Goal: Information Seeking & Learning: Learn about a topic

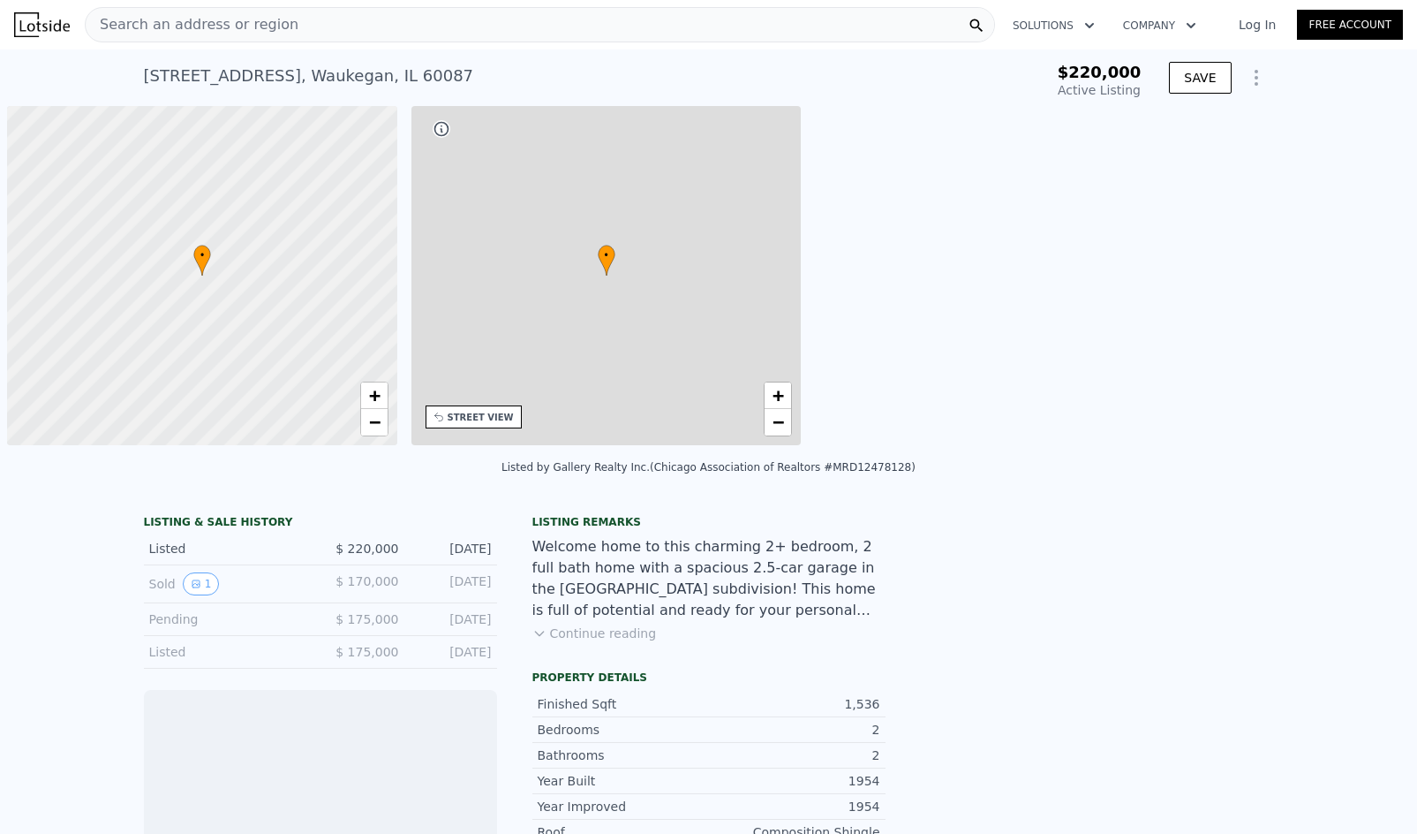
scroll to position [0, 7]
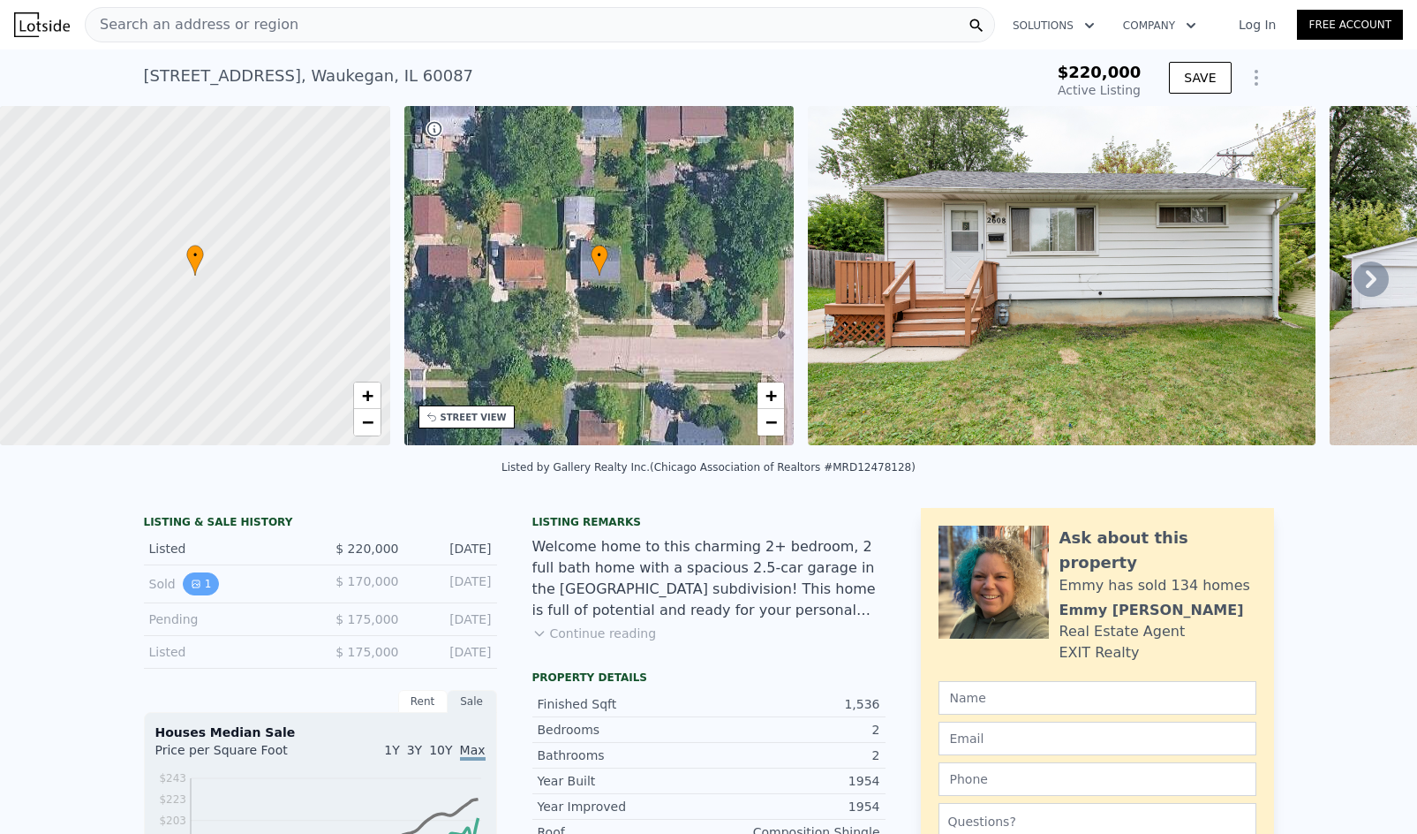
click at [192, 589] on icon "View historical data" at bounding box center [196, 583] width 11 height 11
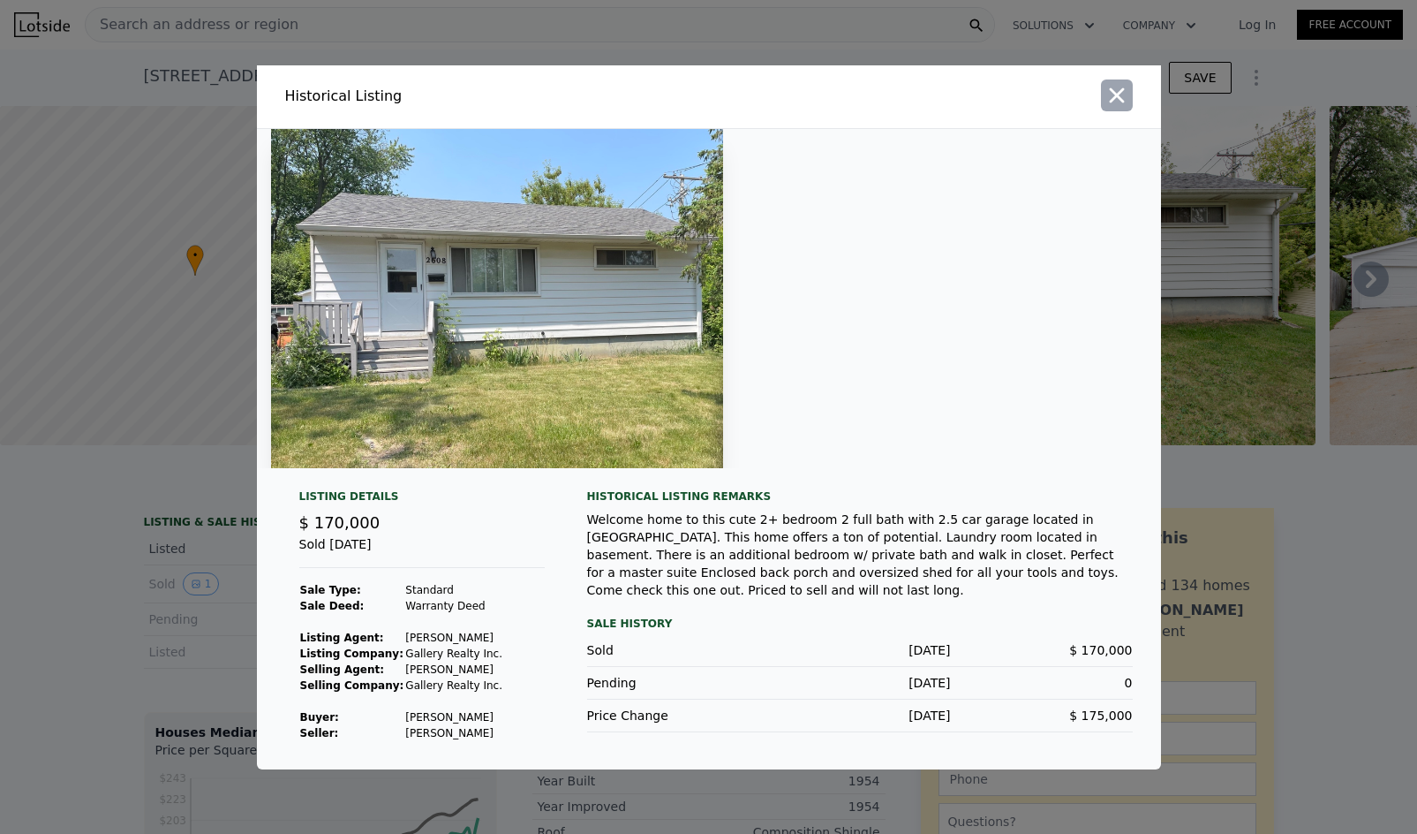
click at [1114, 102] on icon "button" at bounding box center [1117, 95] width 25 height 25
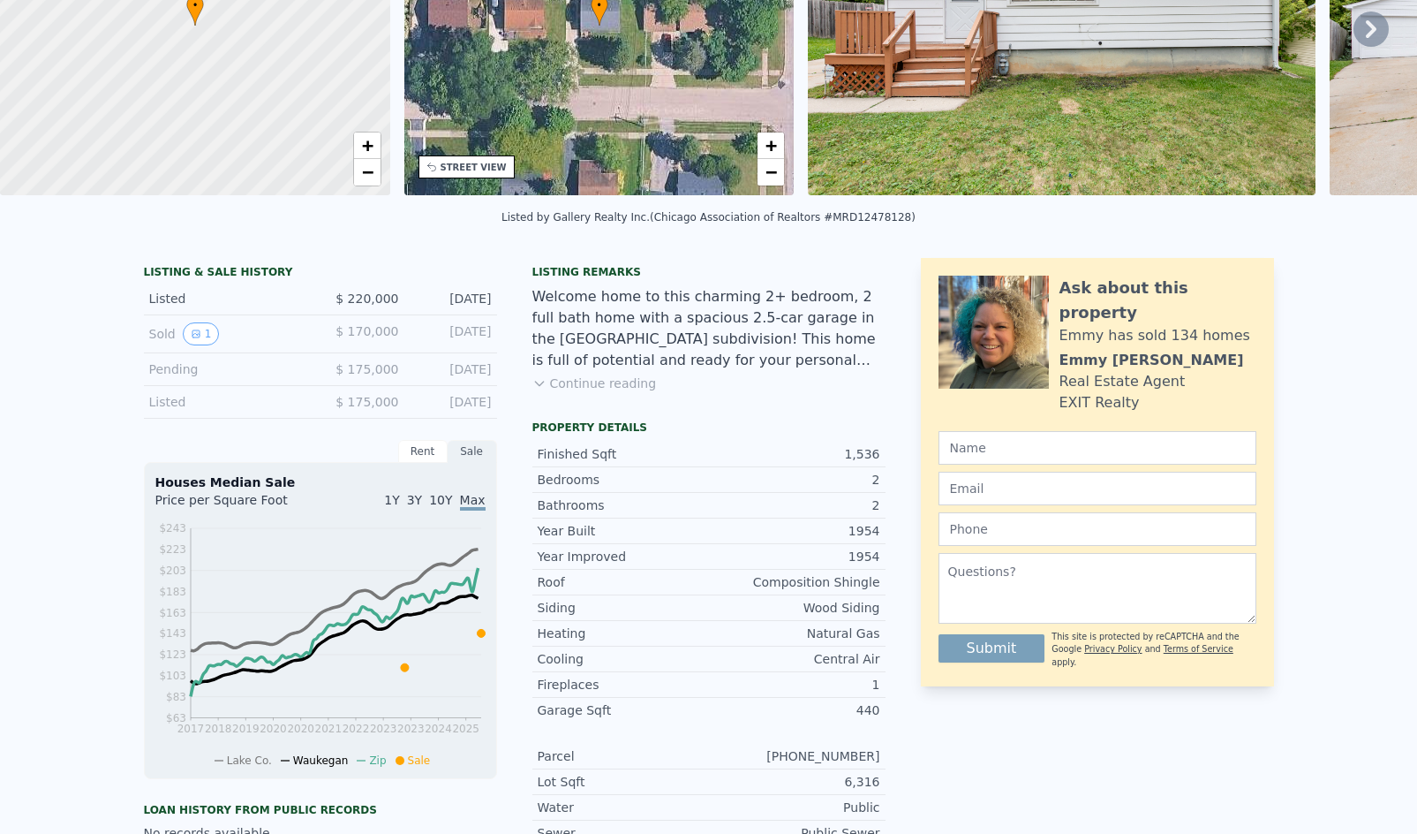
scroll to position [6, 0]
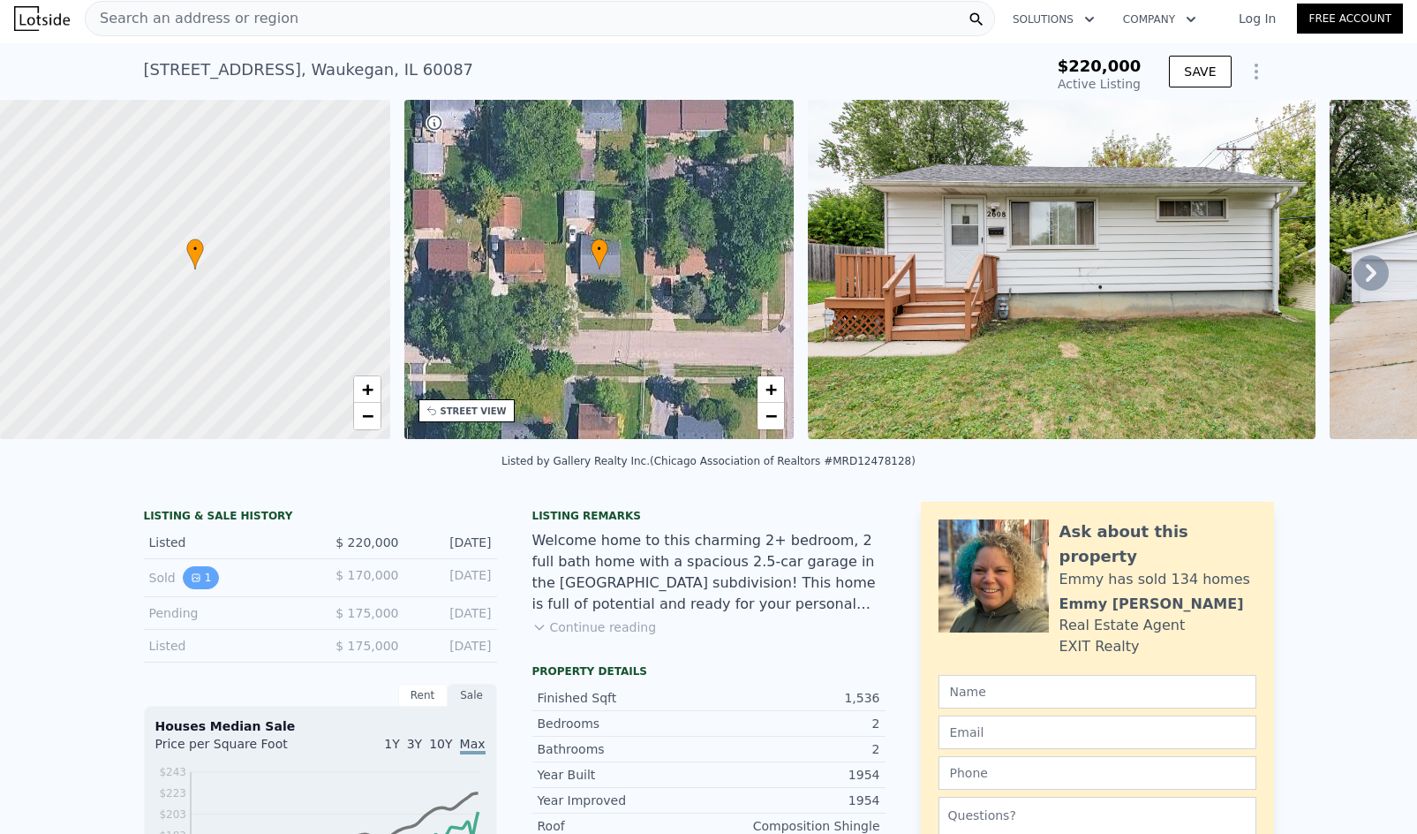
click at [193, 589] on button "1" at bounding box center [201, 577] width 37 height 23
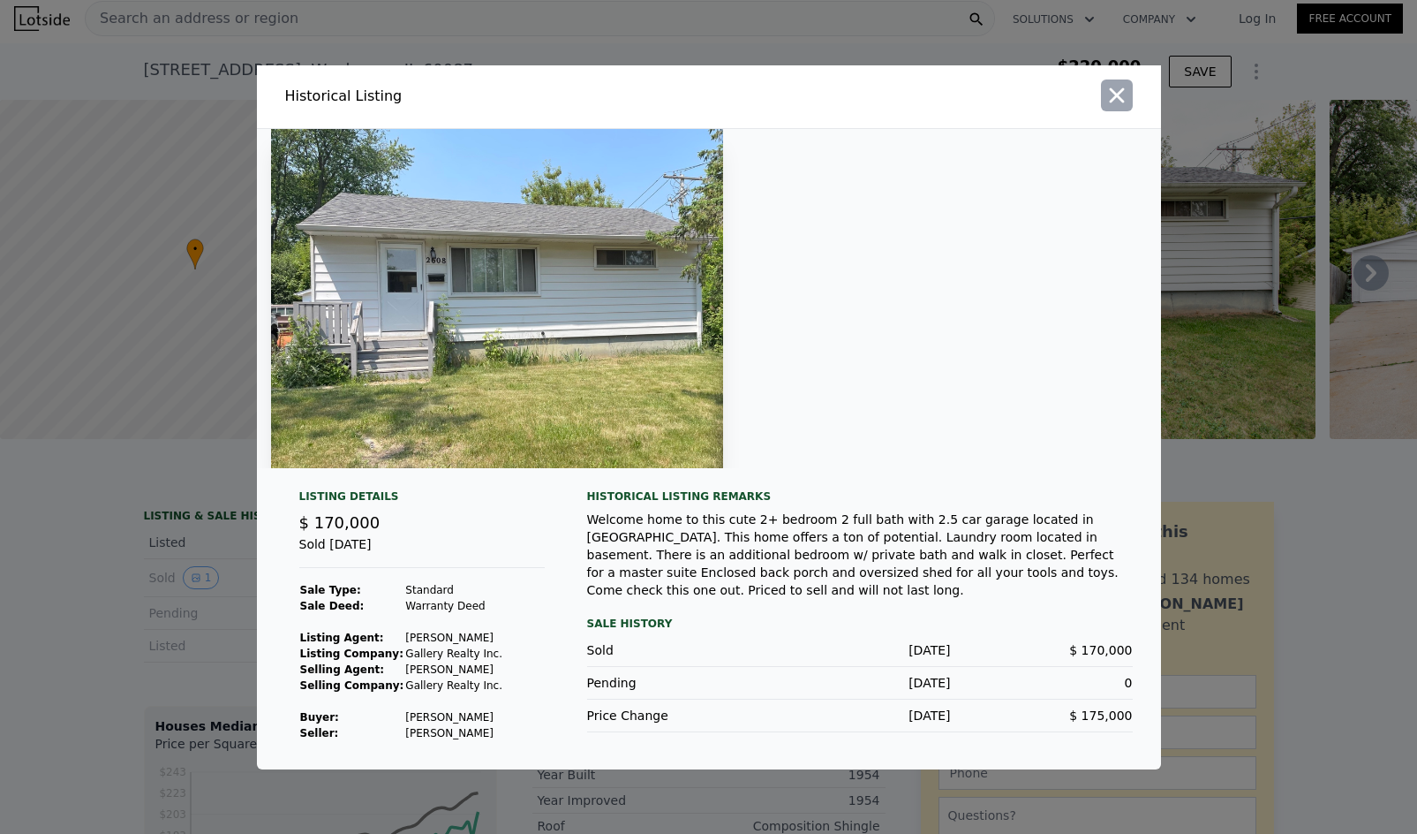
click at [1121, 100] on icon "button" at bounding box center [1116, 94] width 15 height 15
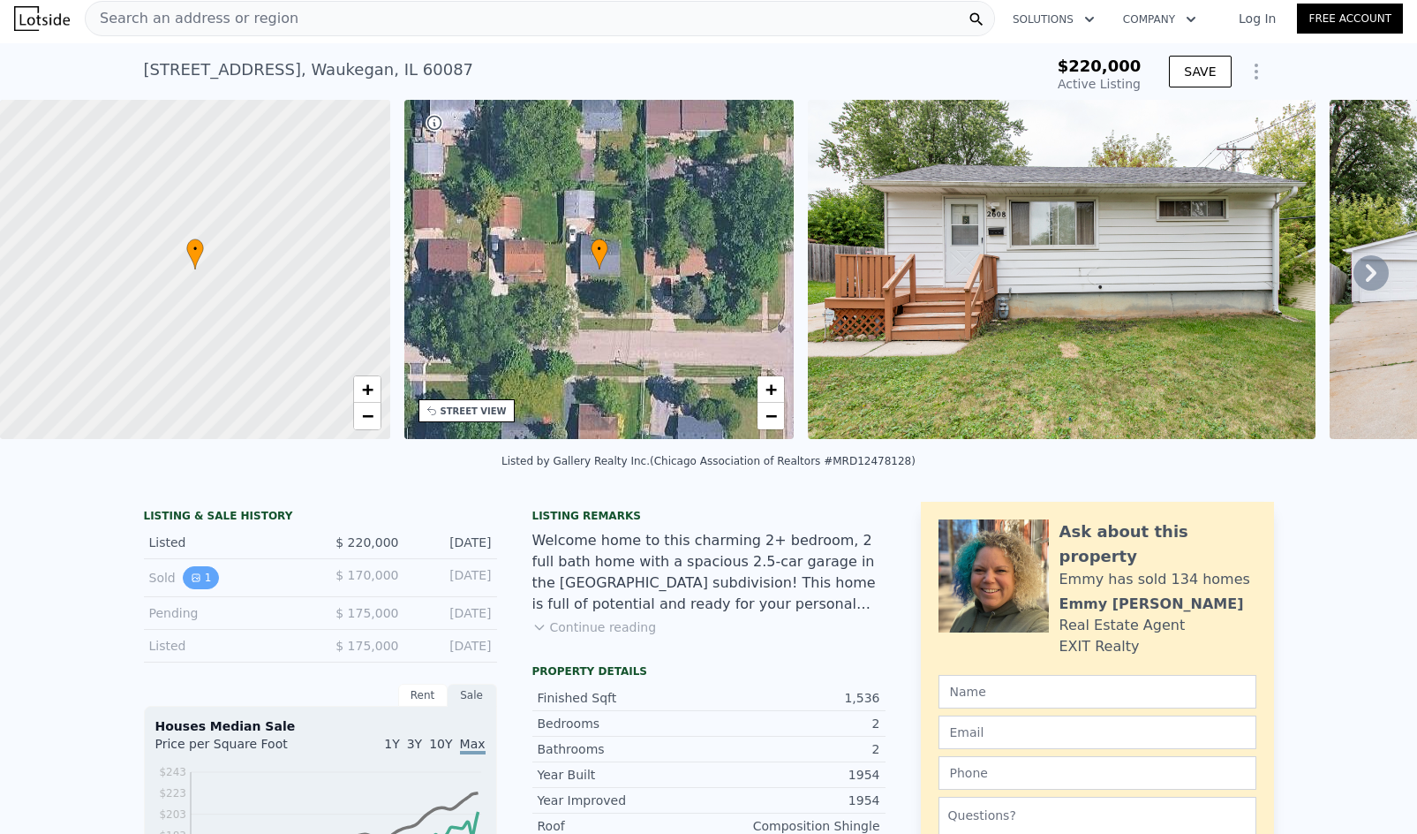
click at [199, 585] on button "1" at bounding box center [201, 577] width 37 height 23
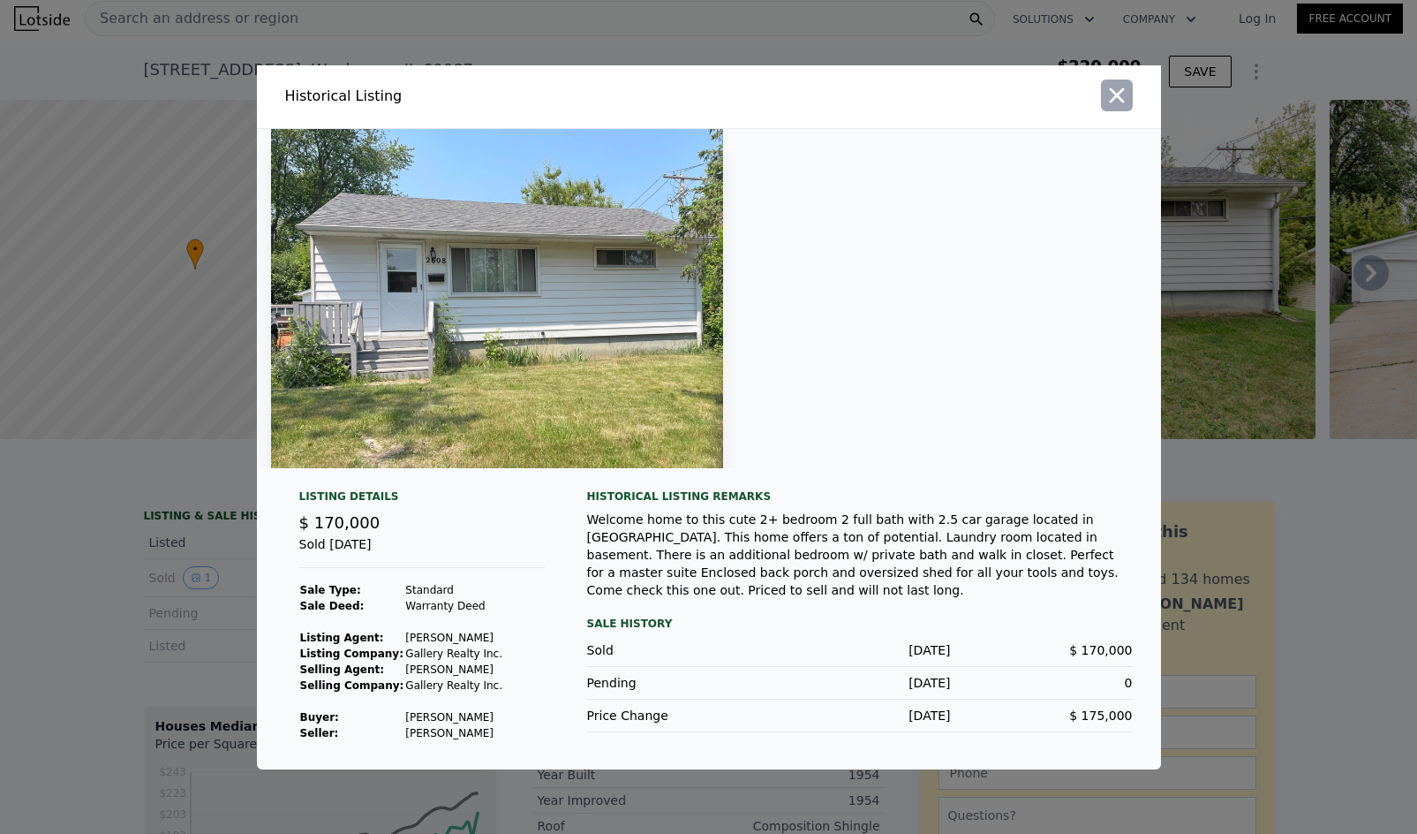
click at [1120, 101] on icon "button" at bounding box center [1116, 94] width 15 height 15
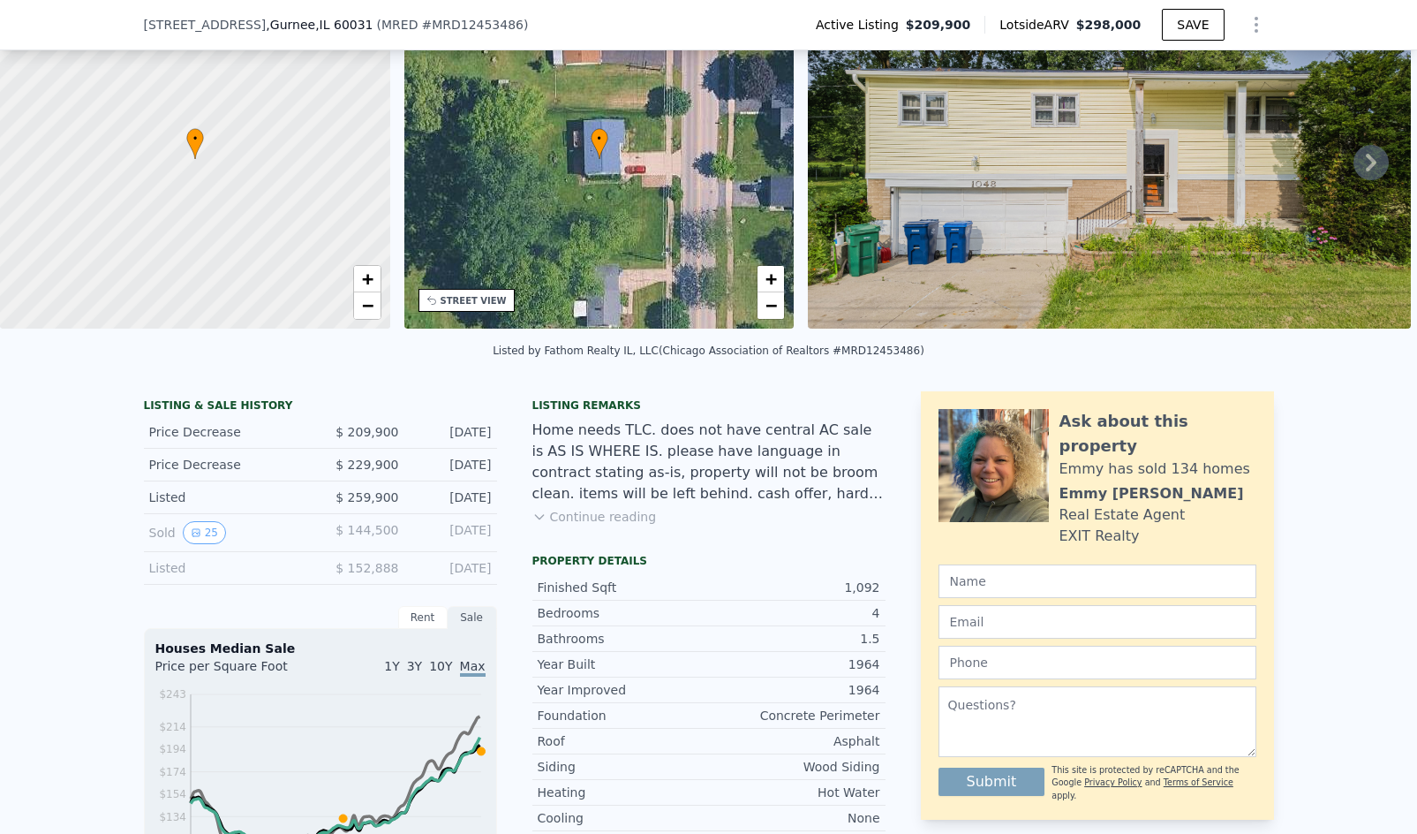
scroll to position [170, 0]
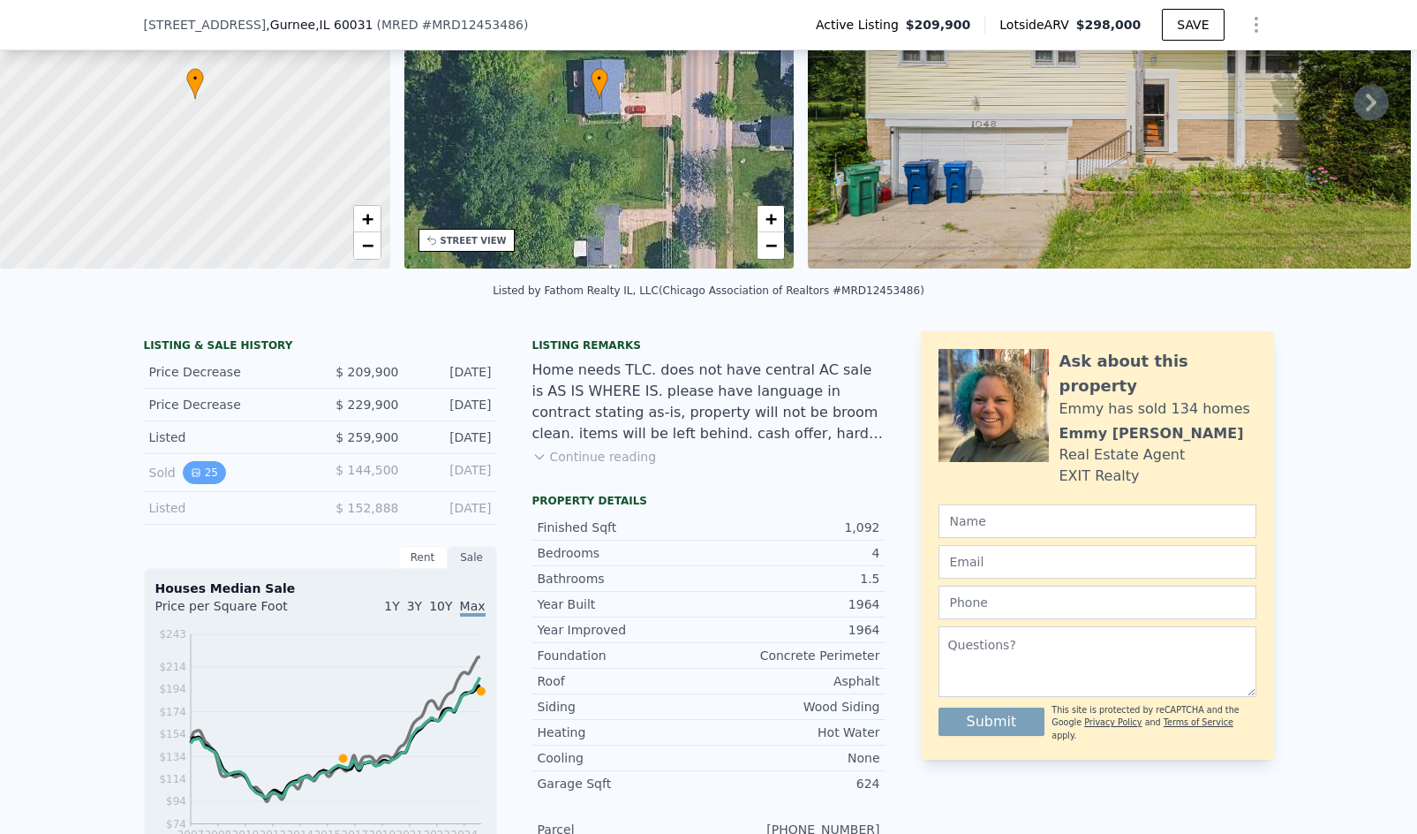
click at [209, 482] on button "25" at bounding box center [204, 472] width 43 height 23
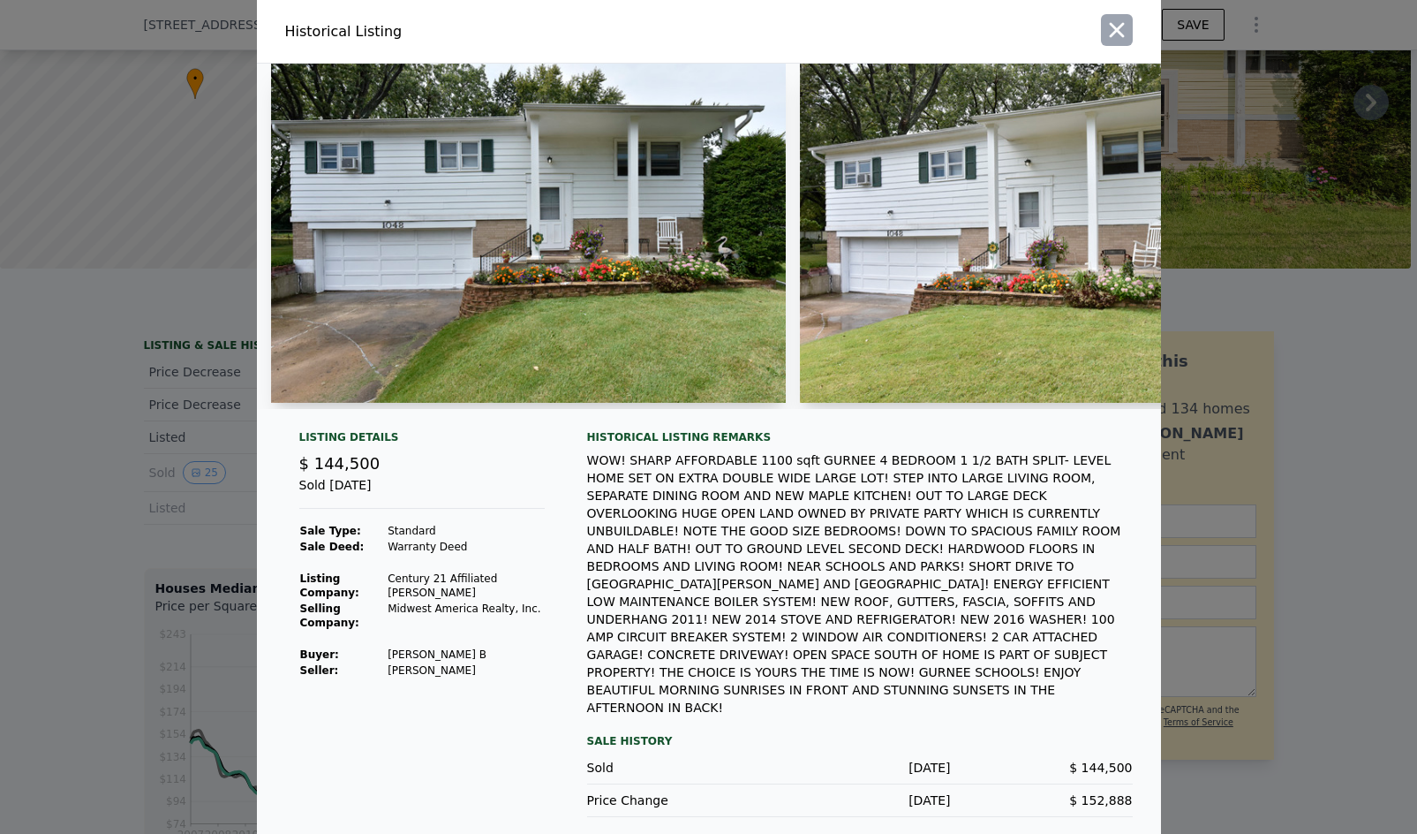
click at [1121, 38] on icon "button" at bounding box center [1116, 30] width 15 height 15
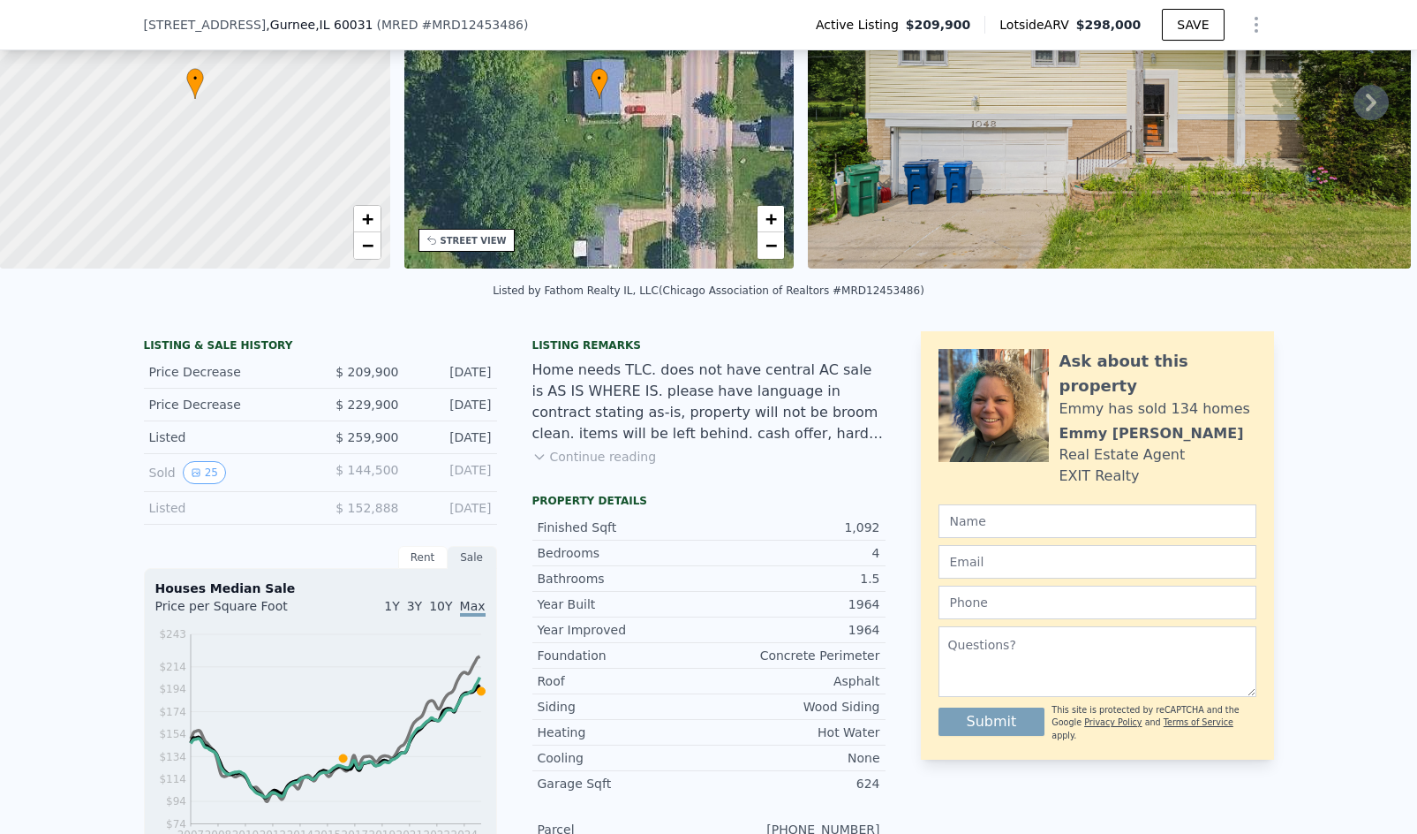
scroll to position [82, 0]
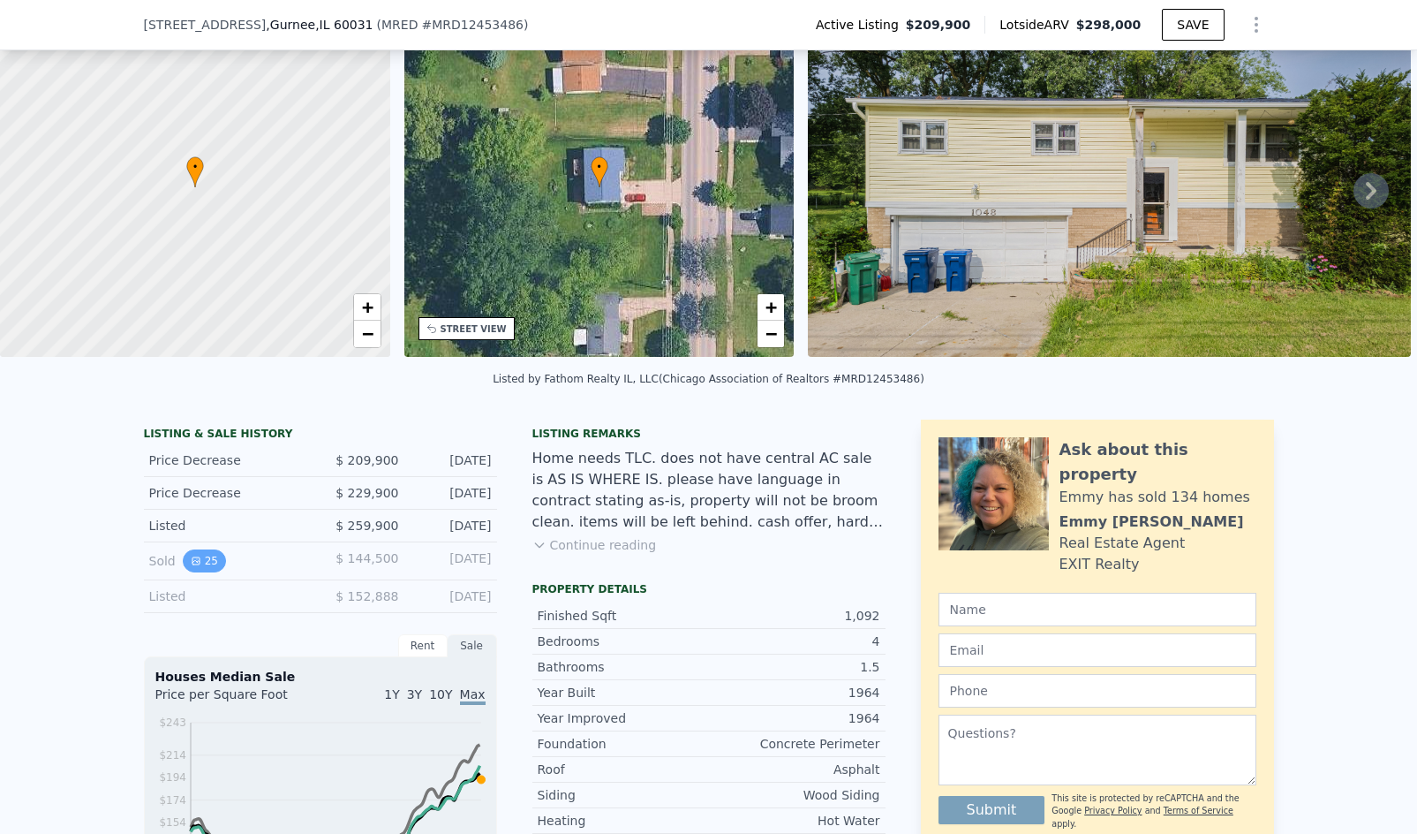
click at [205, 564] on button "25" at bounding box center [204, 560] width 43 height 23
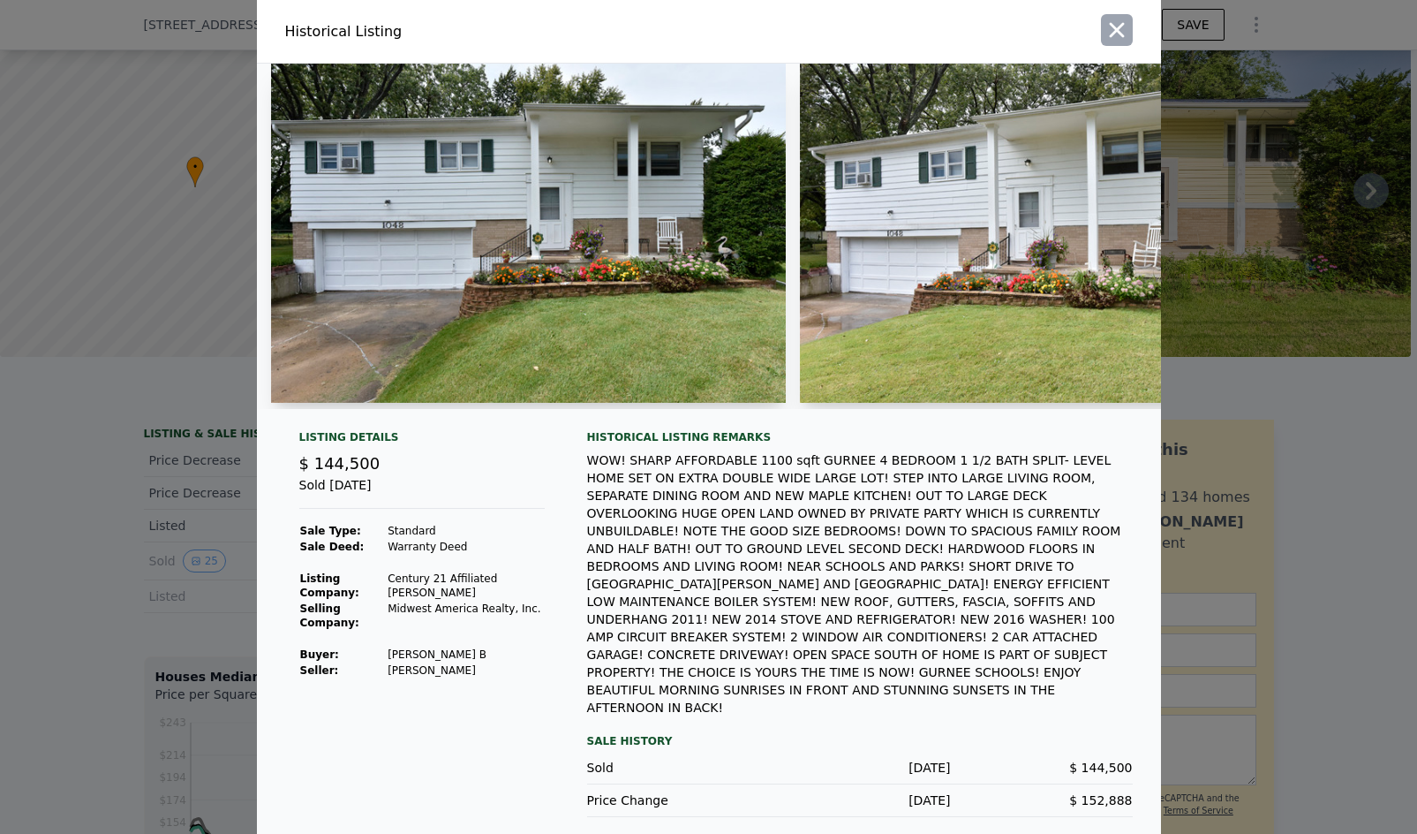
click at [1118, 38] on icon "button" at bounding box center [1116, 30] width 15 height 15
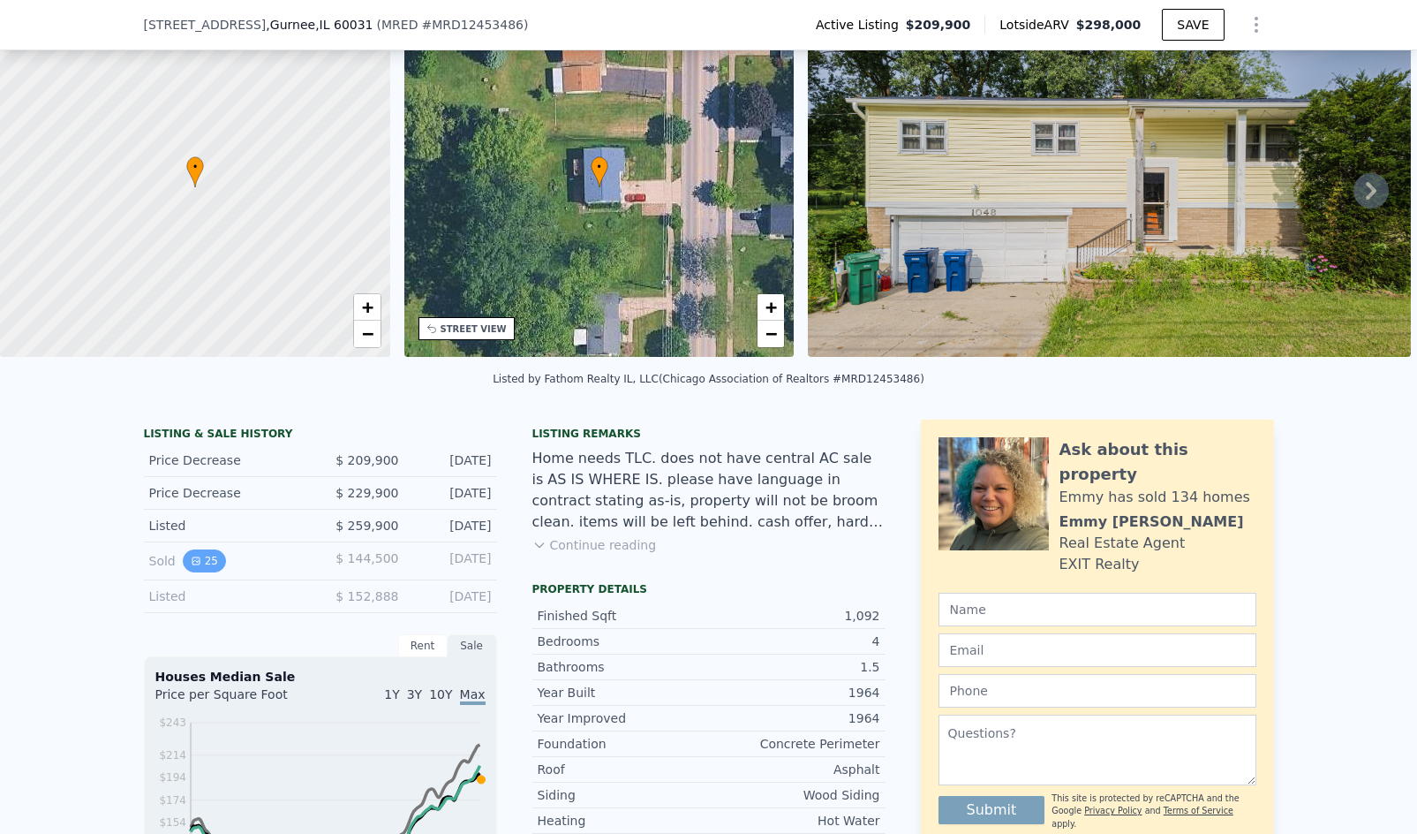
click at [199, 572] on button "25" at bounding box center [204, 560] width 43 height 23
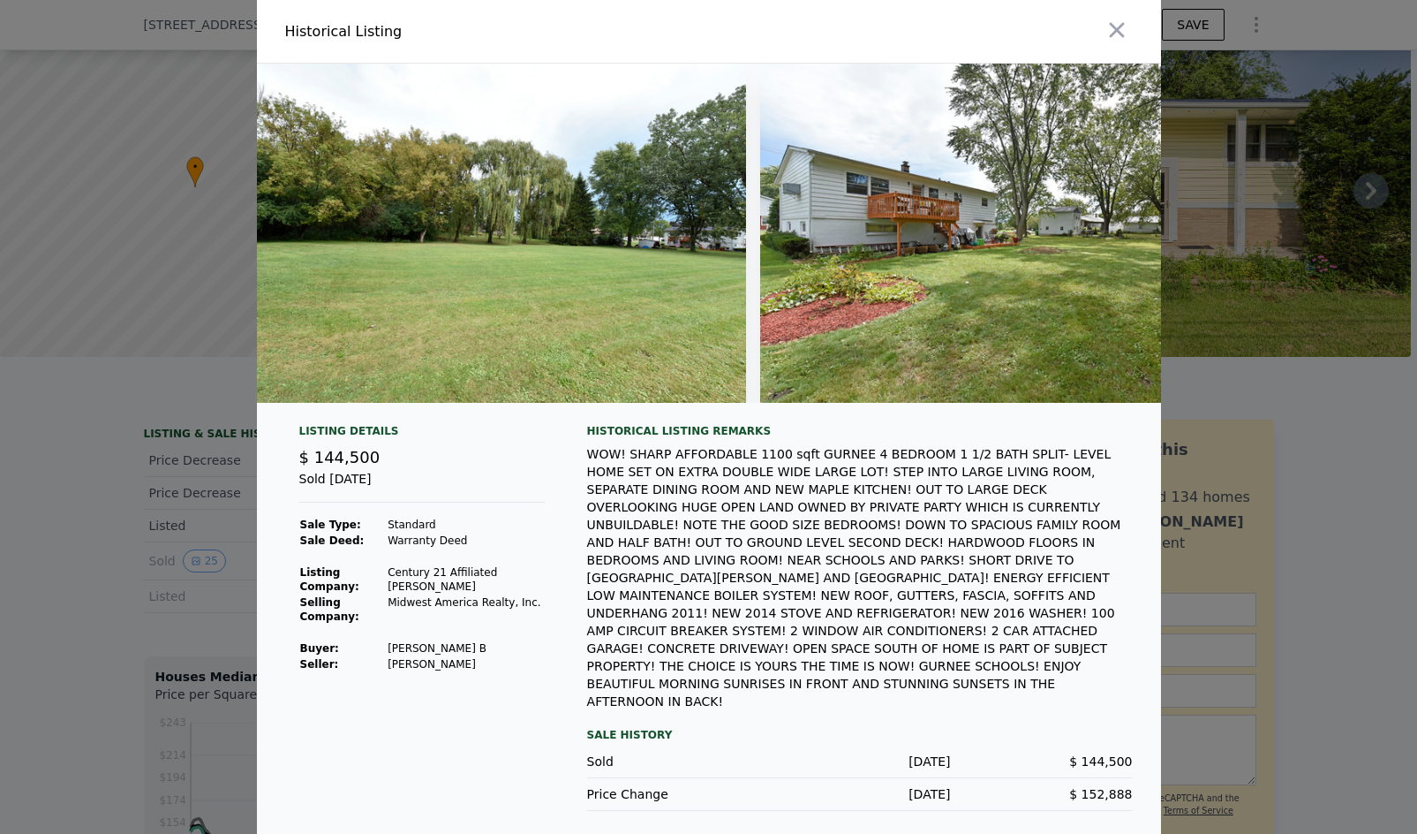
scroll to position [0, 12090]
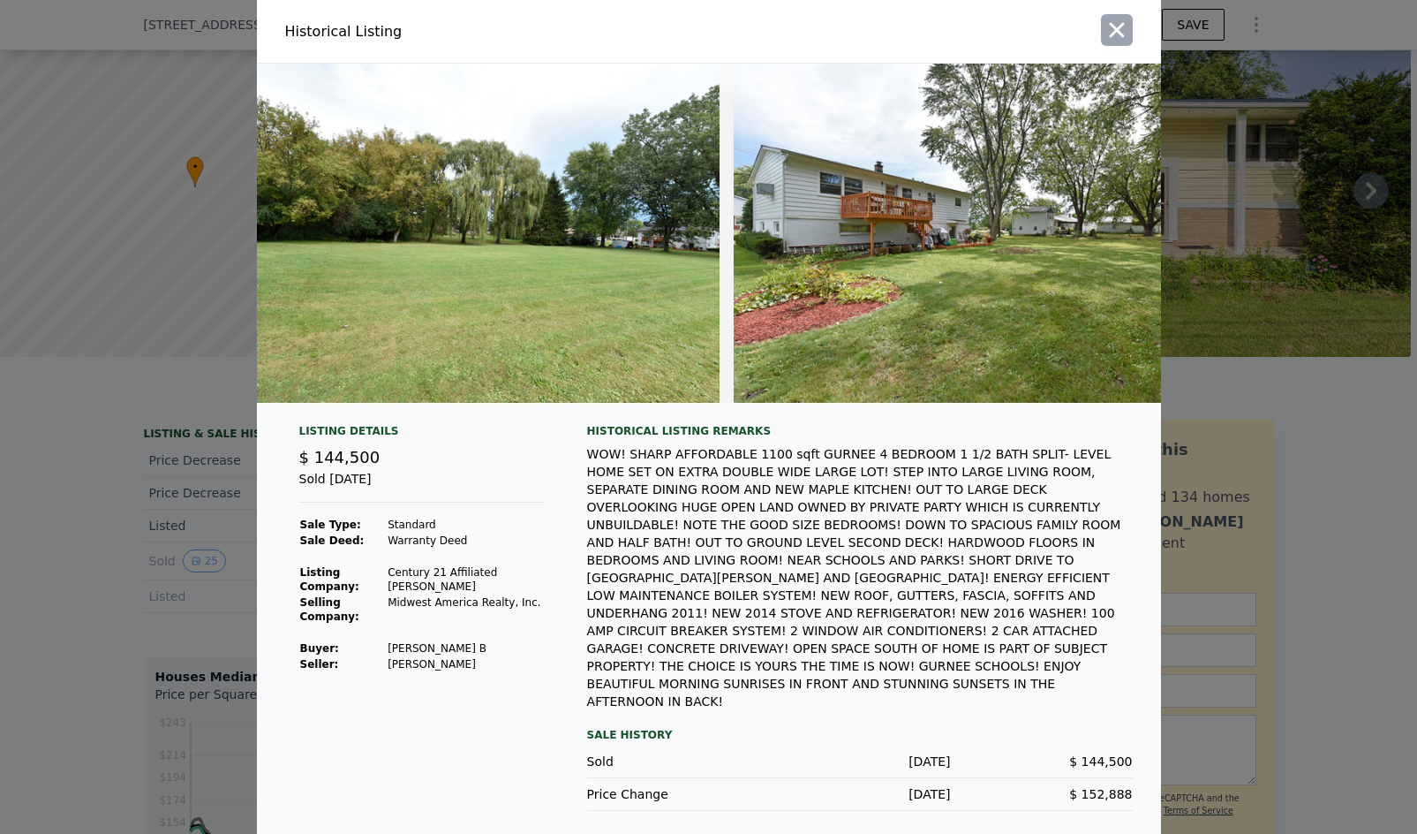
click at [1113, 42] on icon "button" at bounding box center [1117, 30] width 25 height 25
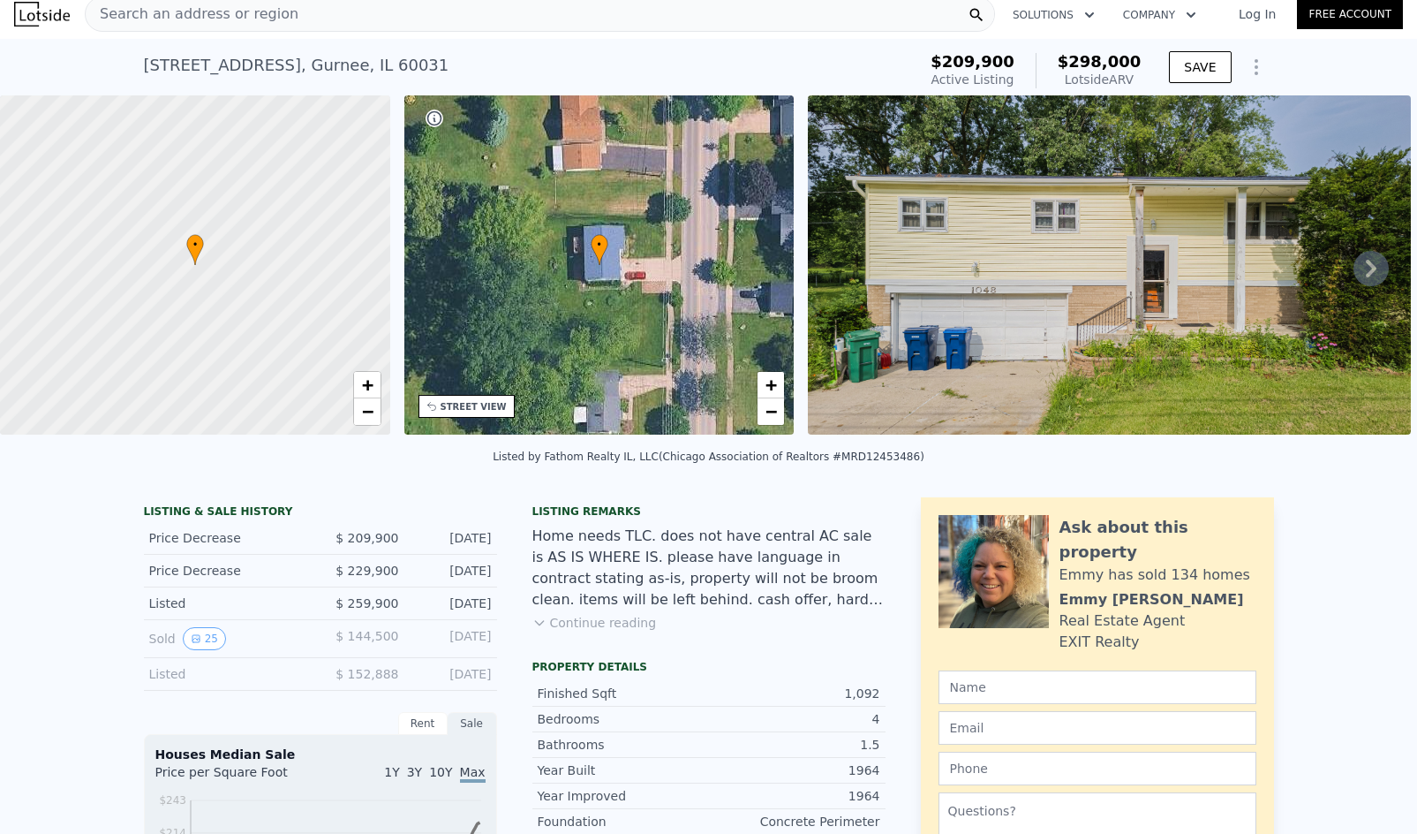
scroll to position [6, 0]
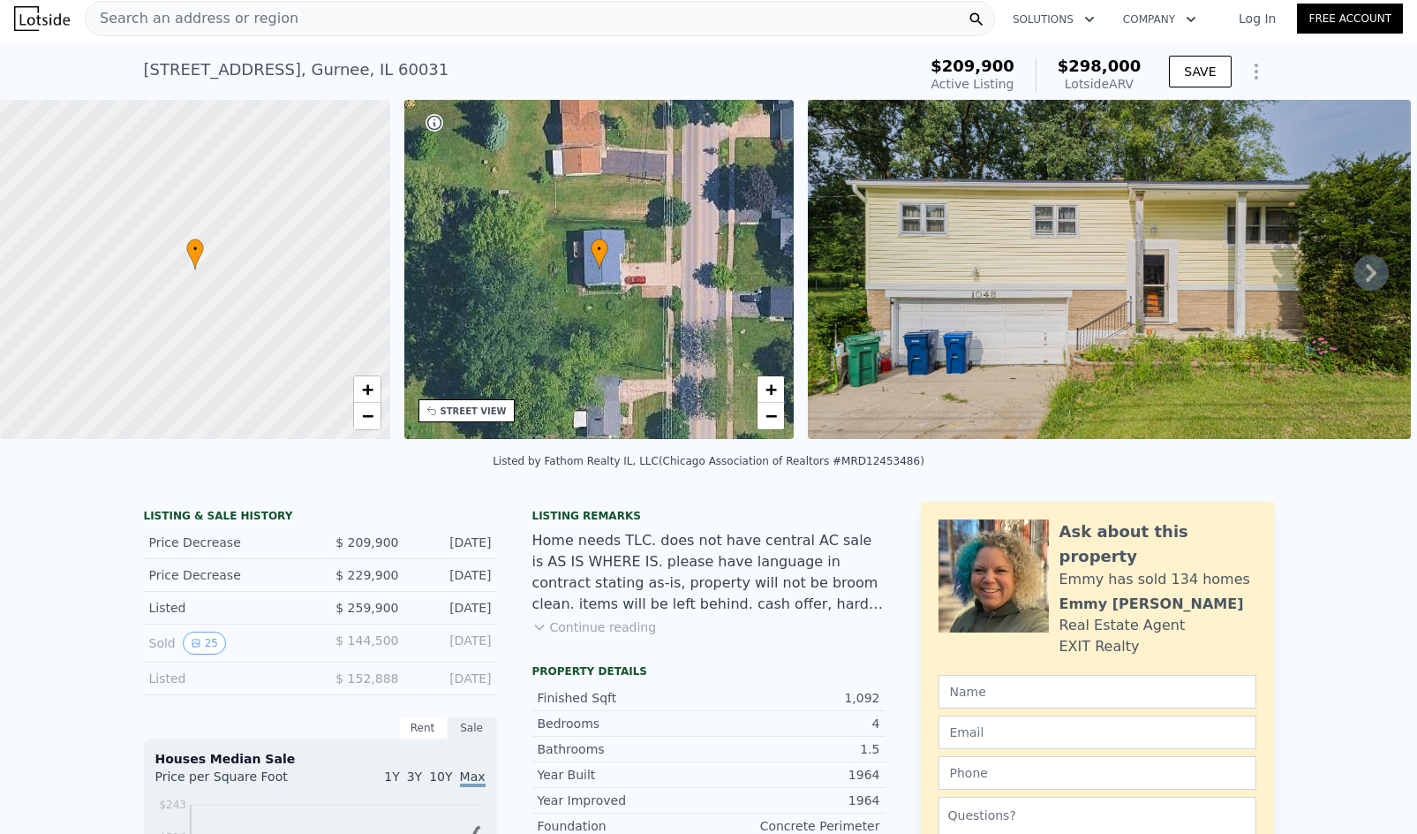
click at [1366, 276] on icon at bounding box center [1371, 273] width 11 height 18
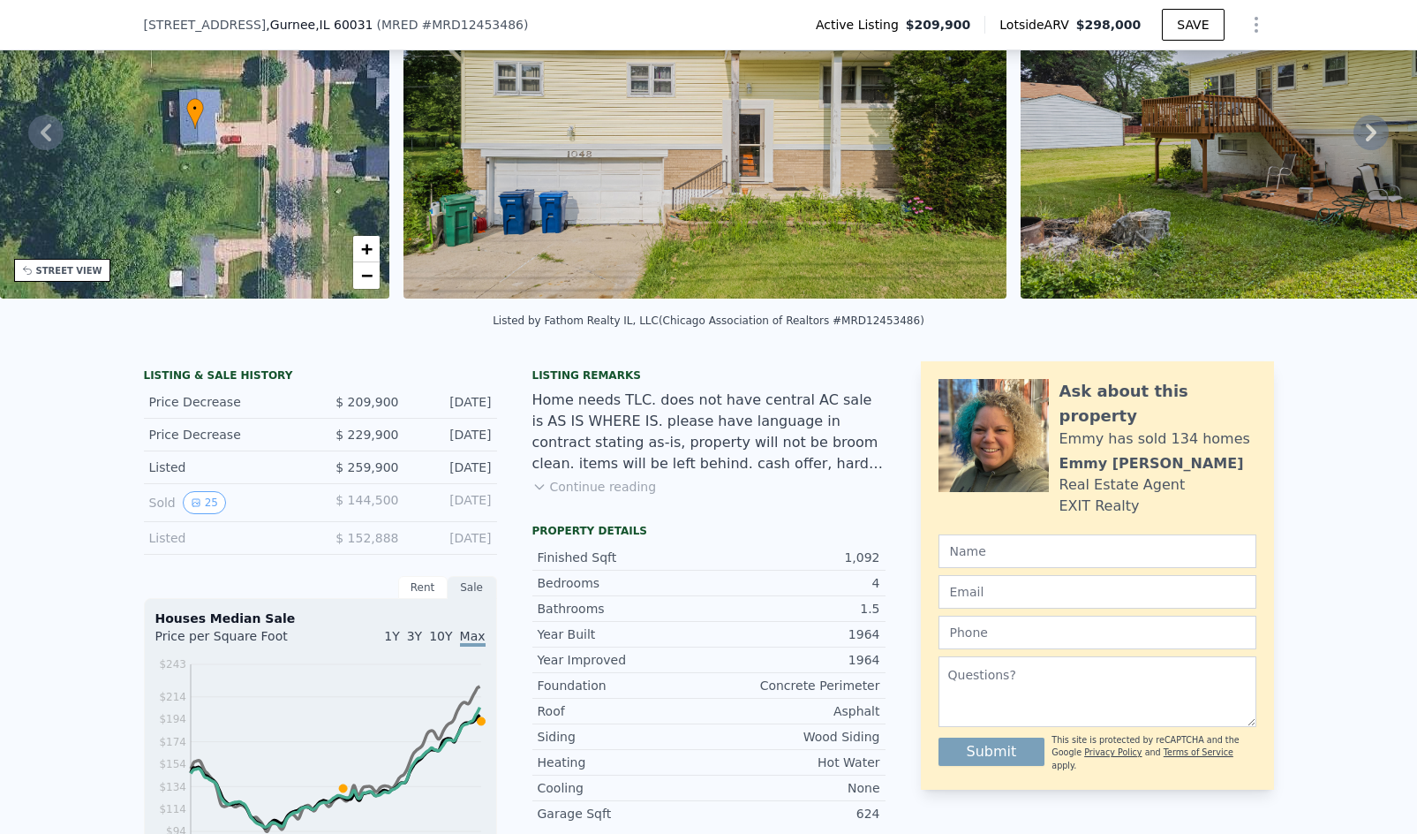
scroll to position [612, 0]
